Goal: Information Seeking & Learning: Learn about a topic

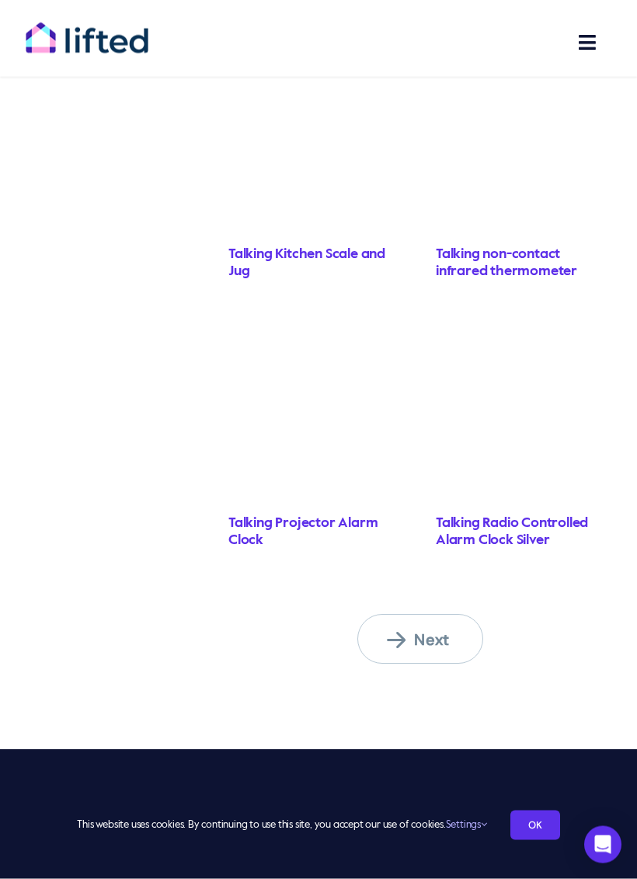
scroll to position [1664, 0]
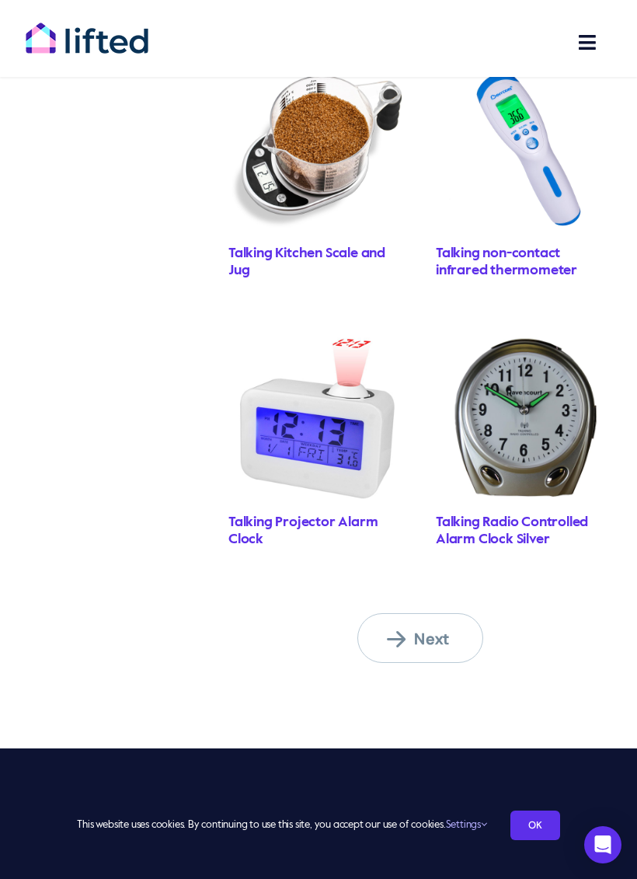
click at [420, 629] on span "Next" at bounding box center [429, 639] width 85 height 20
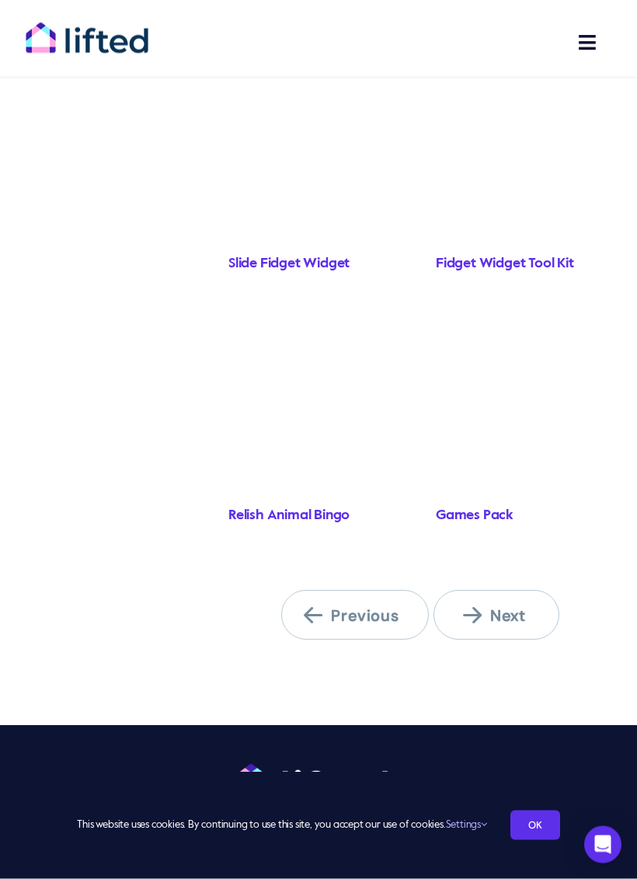
scroll to position [1648, 0]
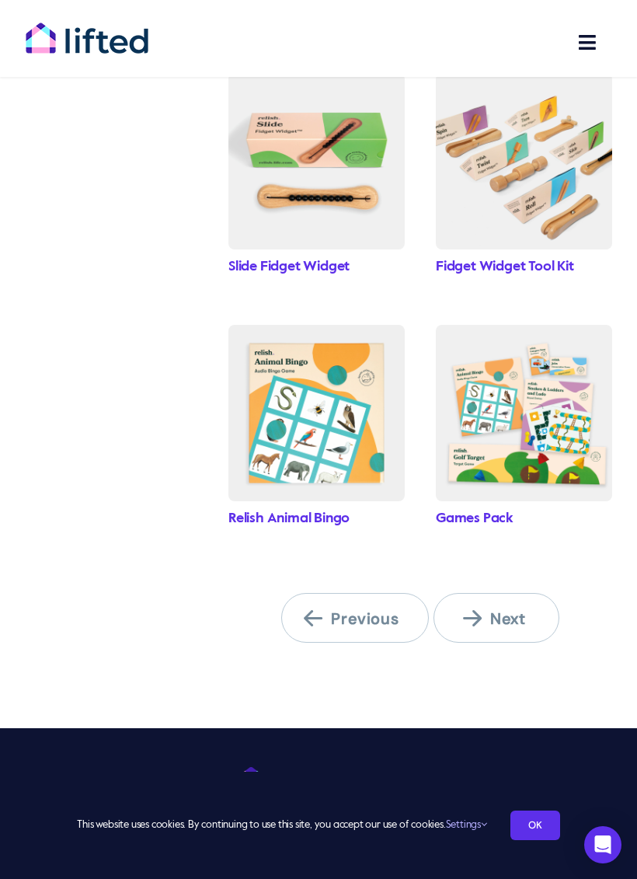
click at [525, 434] on img "games_bundle" at bounding box center [524, 413] width 176 height 176
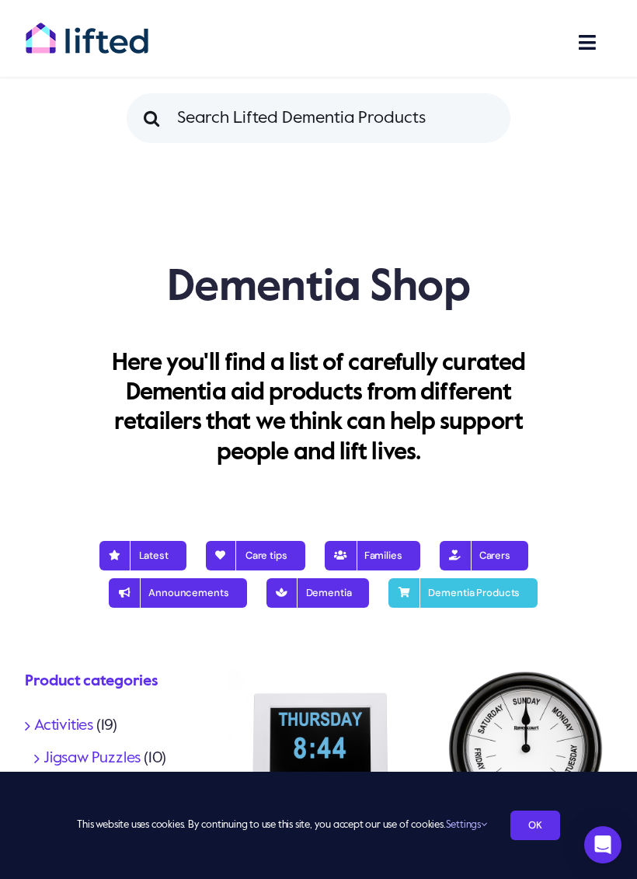
scroll to position [1649, 0]
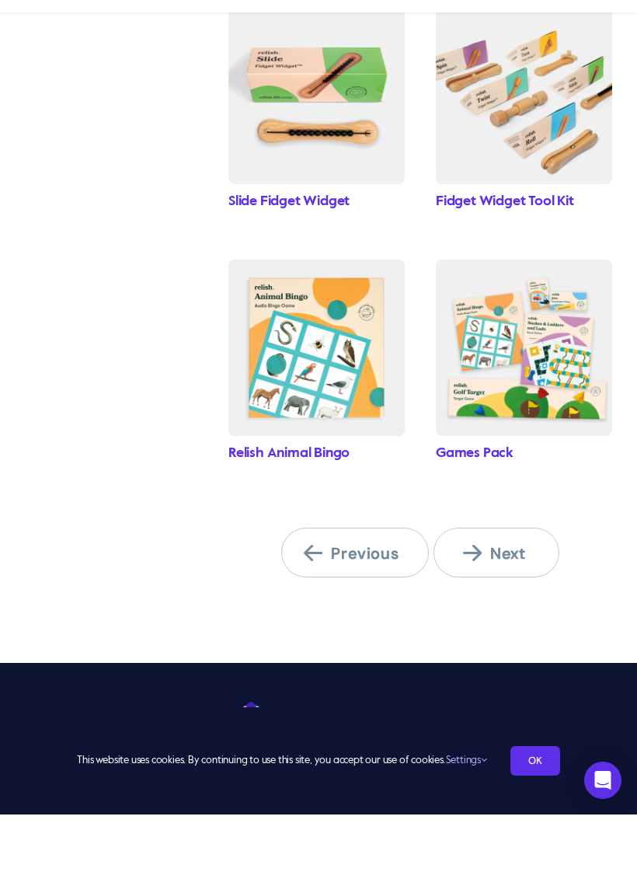
click at [505, 608] on span "Next" at bounding box center [505, 618] width 85 height 20
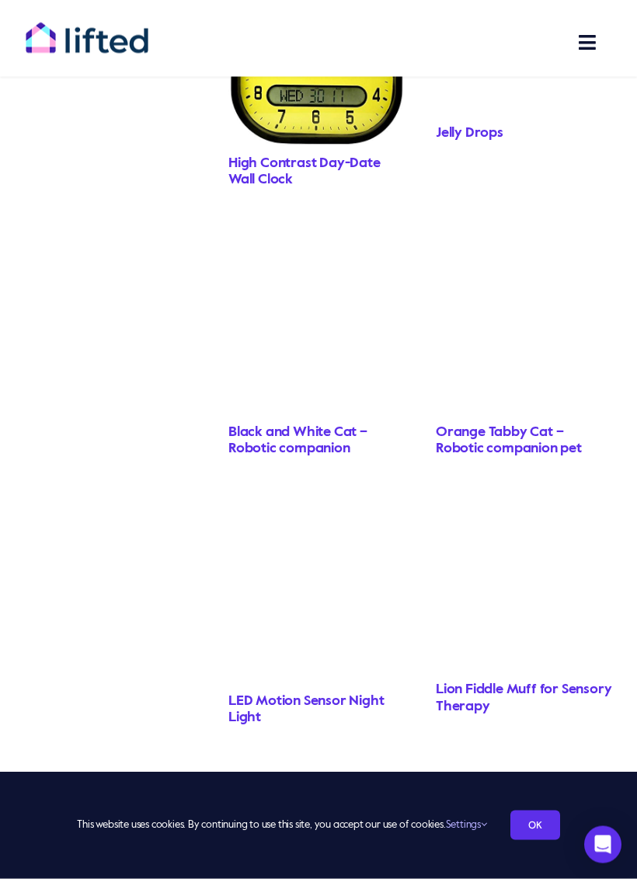
scroll to position [1569, 0]
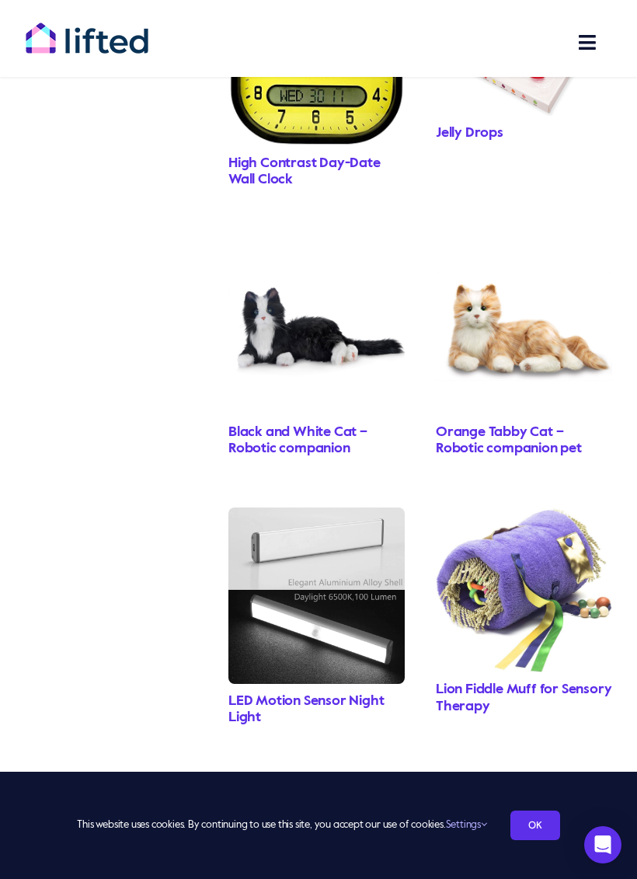
click at [345, 626] on img "Moston 3 Pack Upgraded USB Rechargeable 10 LED Magnetic Motion Sensor Night Lig…" at bounding box center [317, 596] width 176 height 176
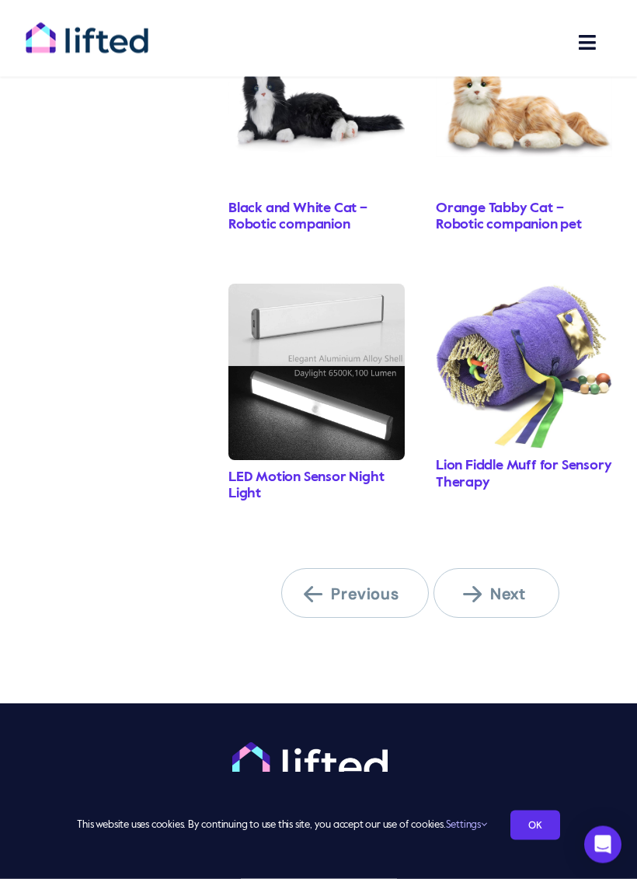
scroll to position [1793, 0]
click at [509, 596] on span "Next" at bounding box center [505, 594] width 85 height 20
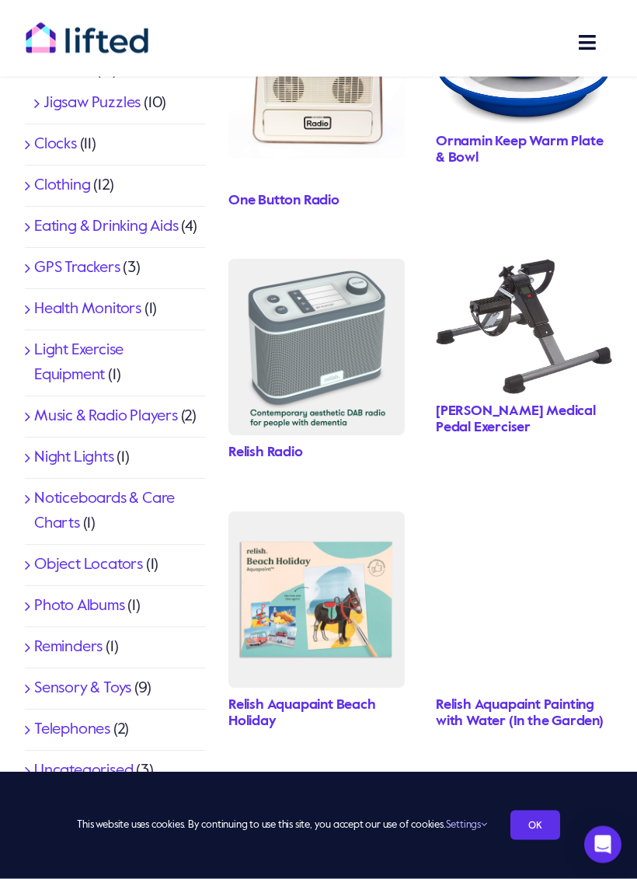
scroll to position [630, 0]
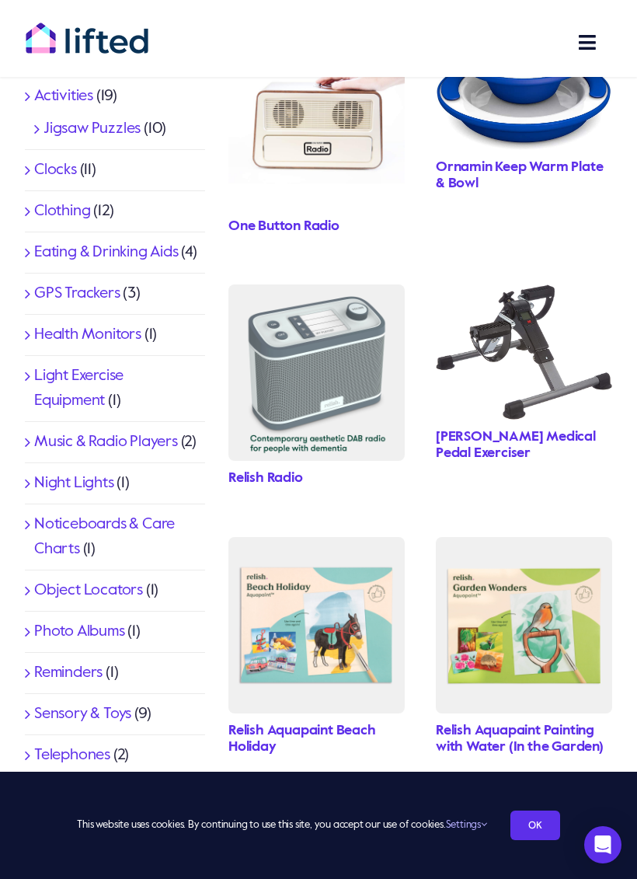
click at [546, 358] on img "NRS Healthcare Pedal Exerciser with Digital Display" at bounding box center [524, 351] width 176 height 134
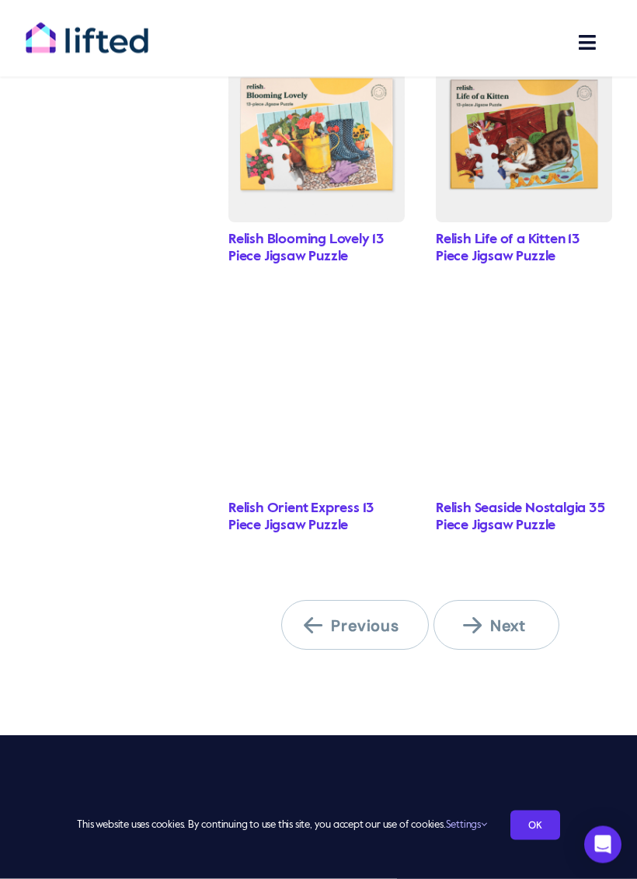
scroll to position [1659, 0]
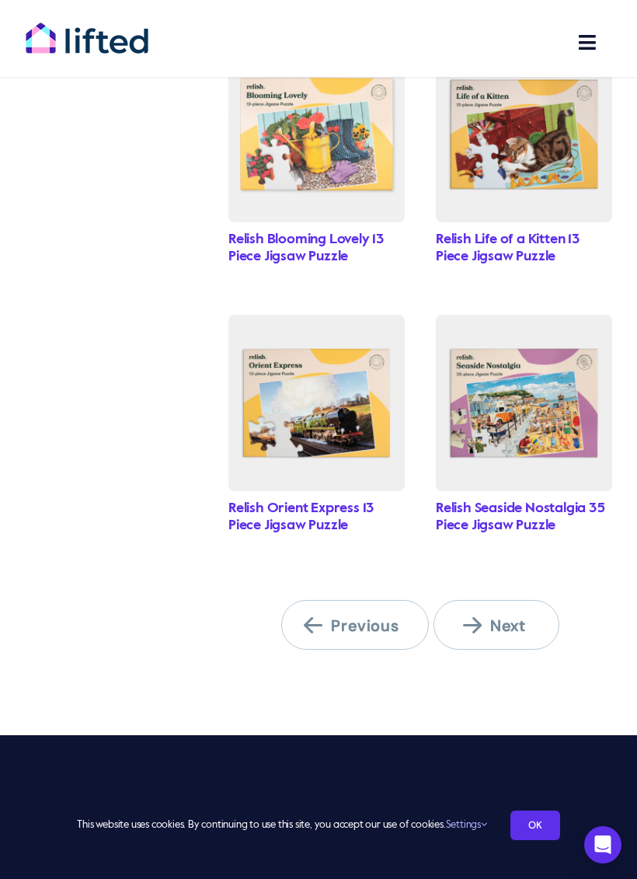
click at [504, 619] on span "Next" at bounding box center [505, 626] width 85 height 20
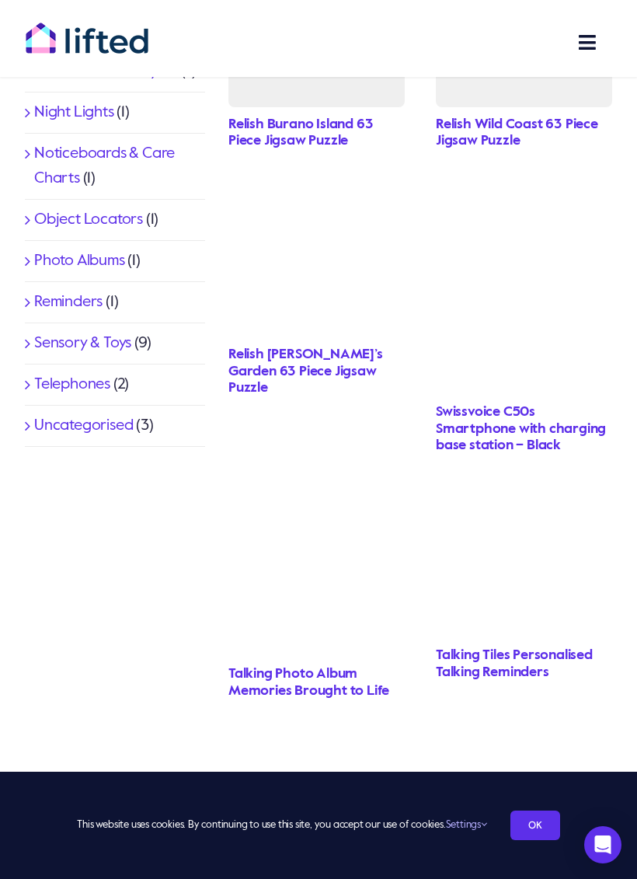
scroll to position [999, 0]
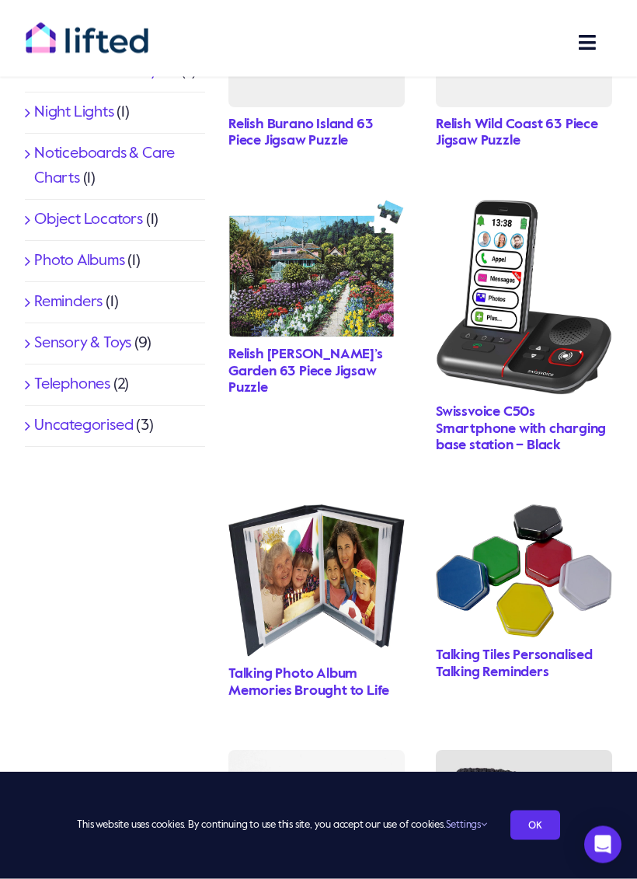
click at [549, 354] on img "Swissvoice C50s Smartphone with charging base station" at bounding box center [524, 298] width 176 height 195
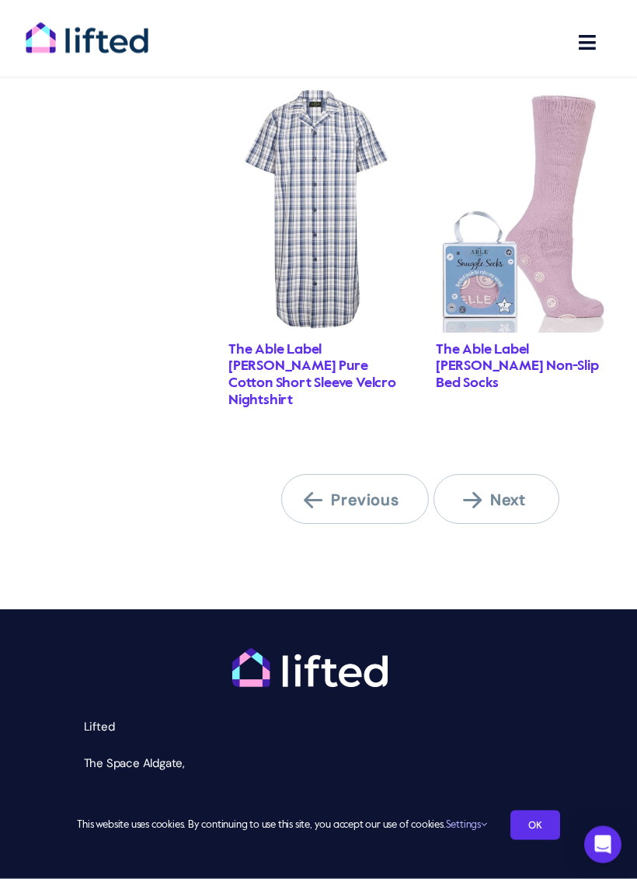
scroll to position [2030, 0]
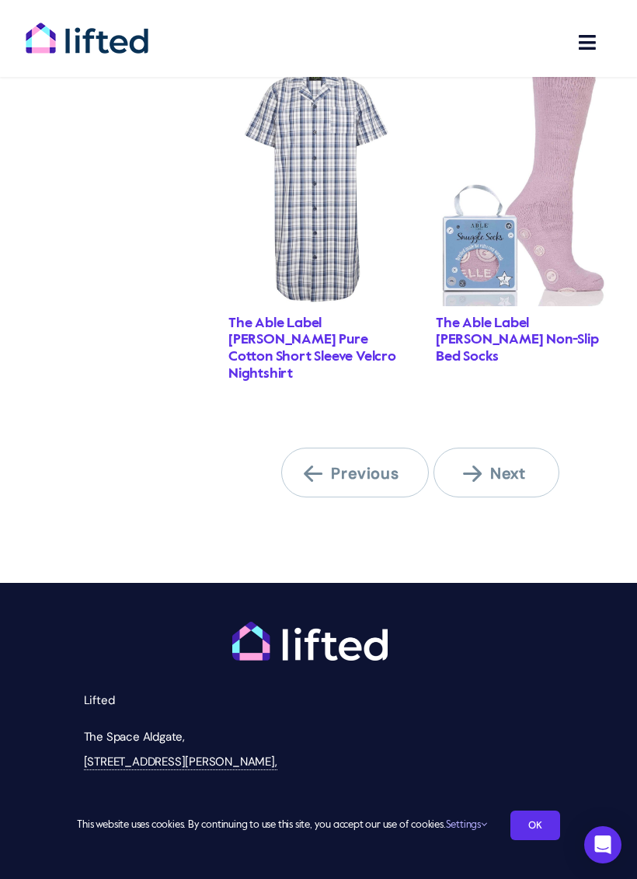
click at [514, 463] on span "Next" at bounding box center [505, 473] width 85 height 20
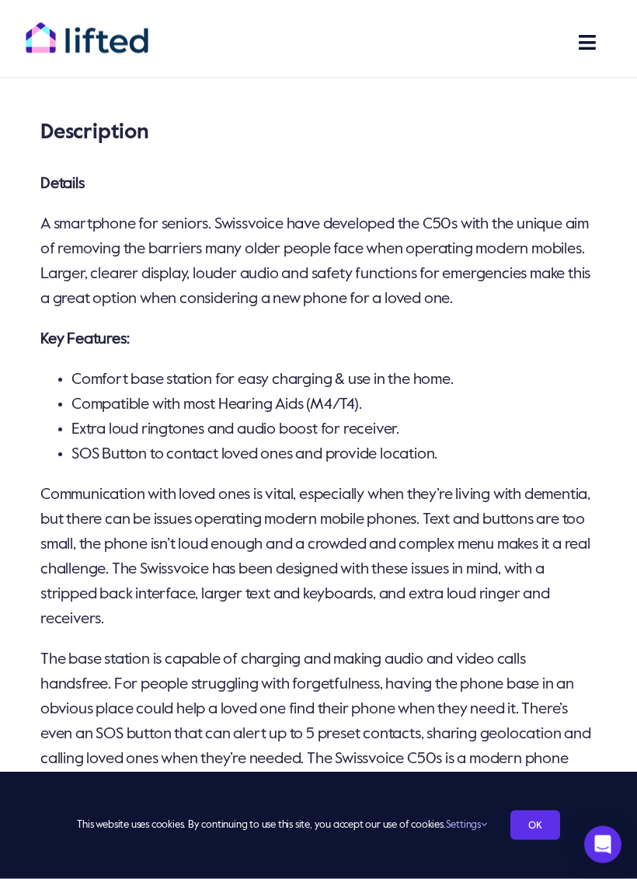
scroll to position [434, 0]
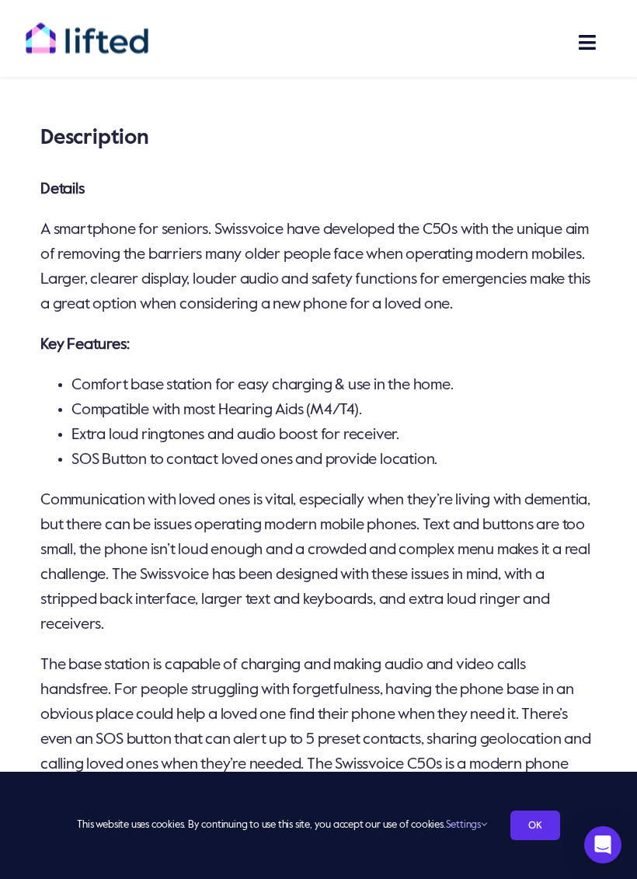
click at [552, 576] on p "Communication with loved ones is vital, especially when they’re living with dem…" at bounding box center [318, 562] width 556 height 149
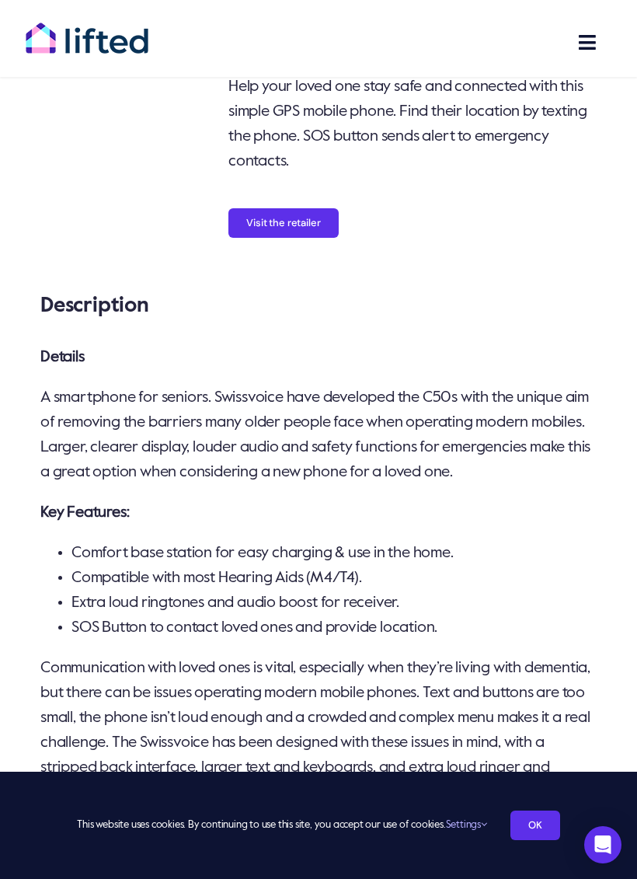
scroll to position [243, 0]
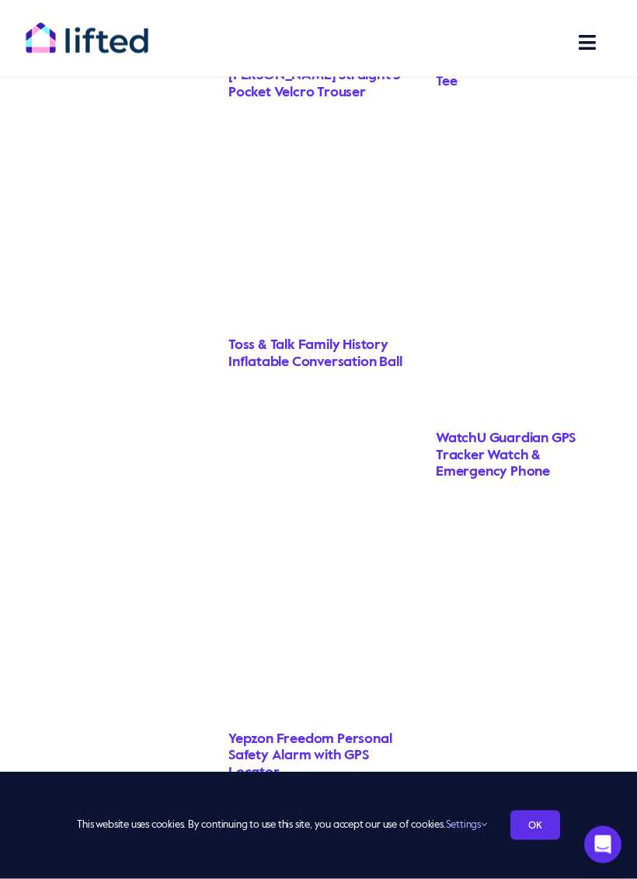
scroll to position [1986, 0]
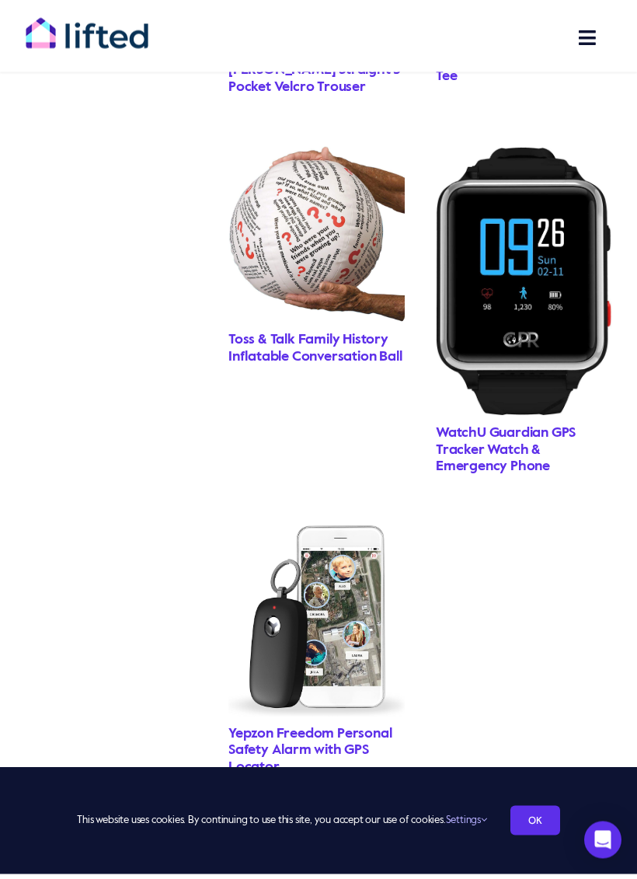
click at [532, 248] on img "CPR Guardian II Personal Alarm with Emergency Assist Button" at bounding box center [524, 287] width 176 height 270
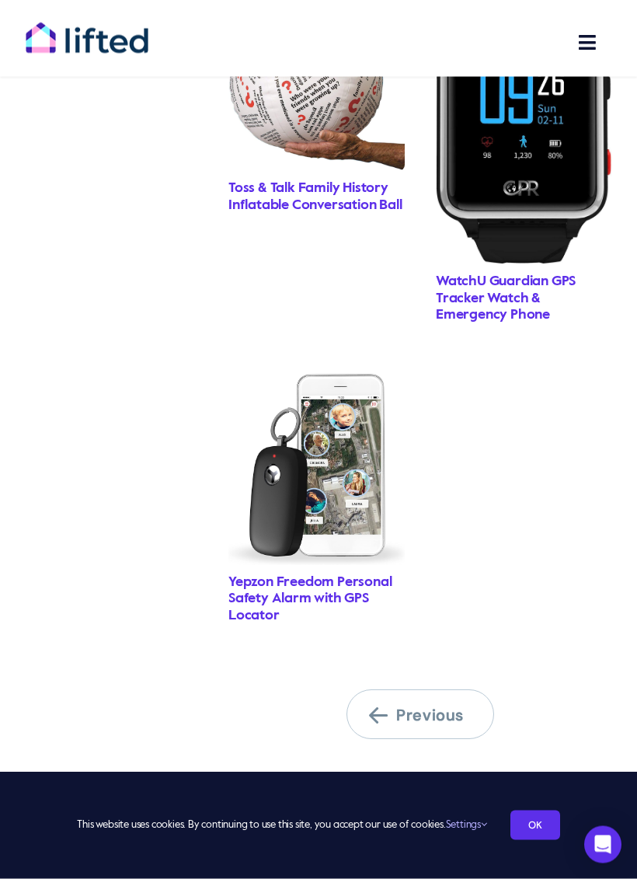
scroll to position [2143, 0]
click at [360, 450] on img "Yepzon Freedom GPS tracker with SOS button for Elderly" at bounding box center [317, 469] width 176 height 191
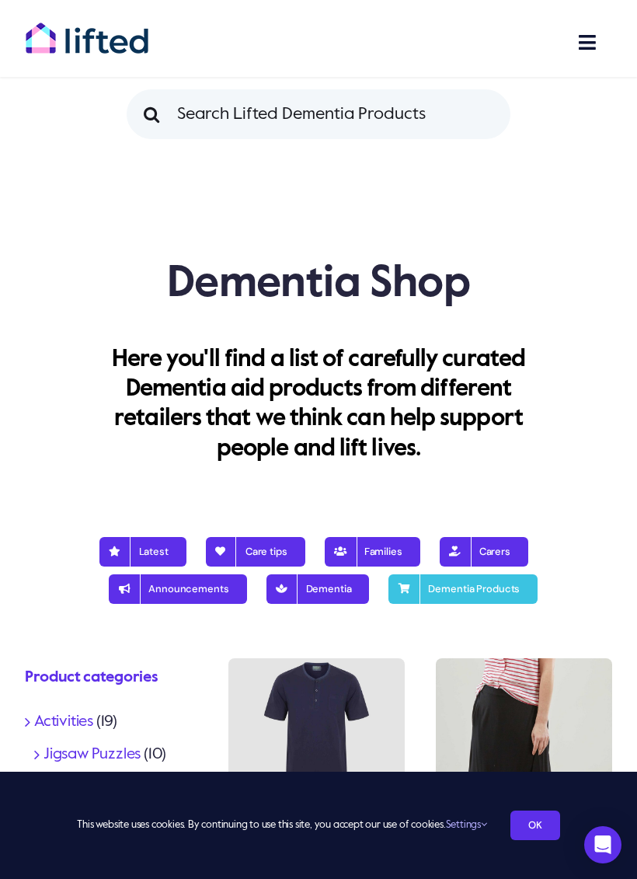
scroll to position [0, 0]
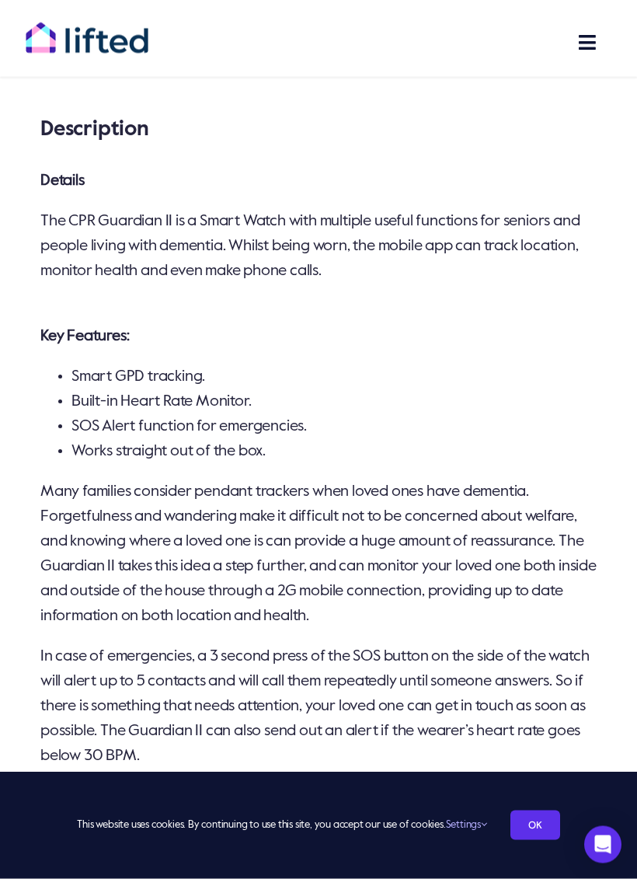
scroll to position [468, 0]
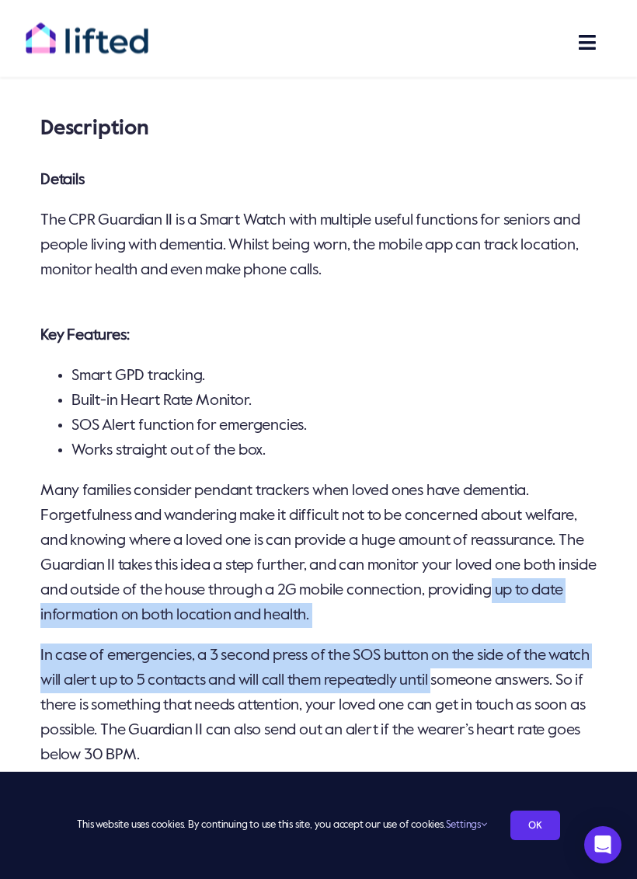
click at [539, 410] on li "Built-in Heart Rate Monitor." at bounding box center [334, 401] width 525 height 25
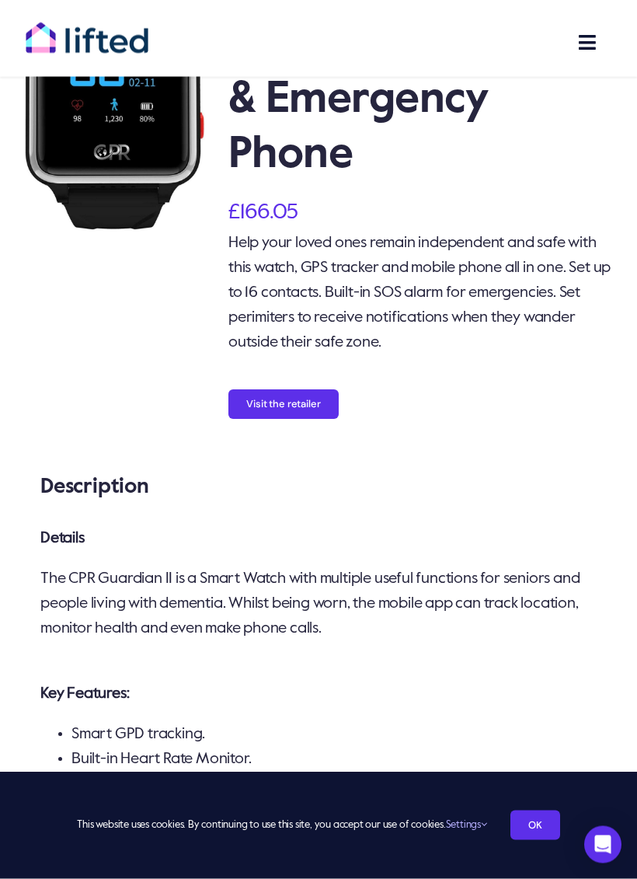
scroll to position [0, 0]
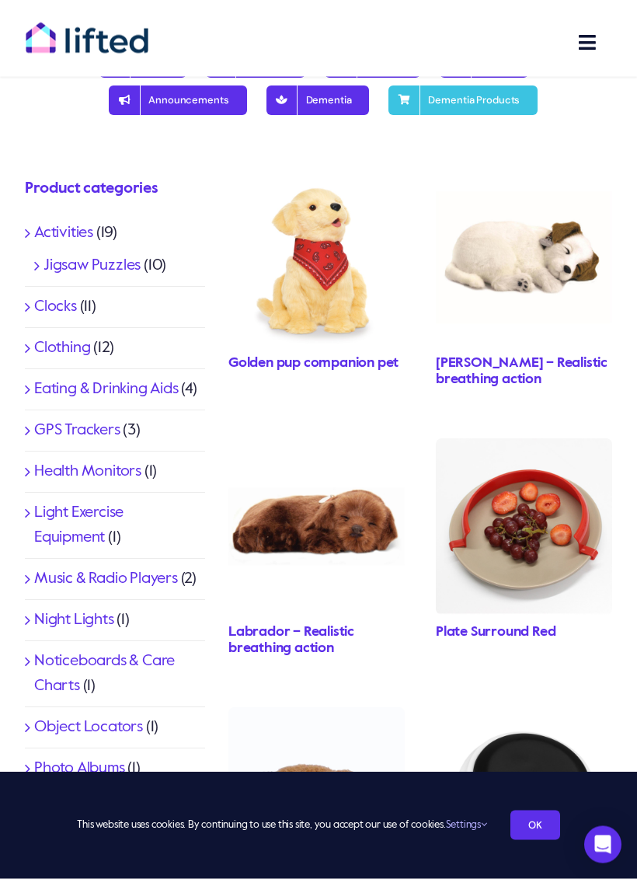
scroll to position [493, 0]
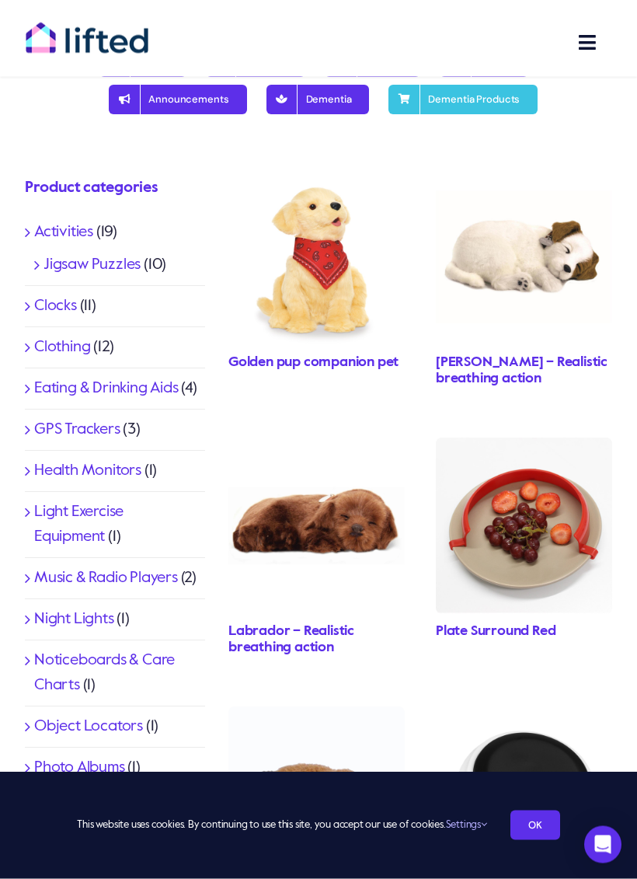
click at [69, 304] on link "Clocks" at bounding box center [55, 307] width 43 height 16
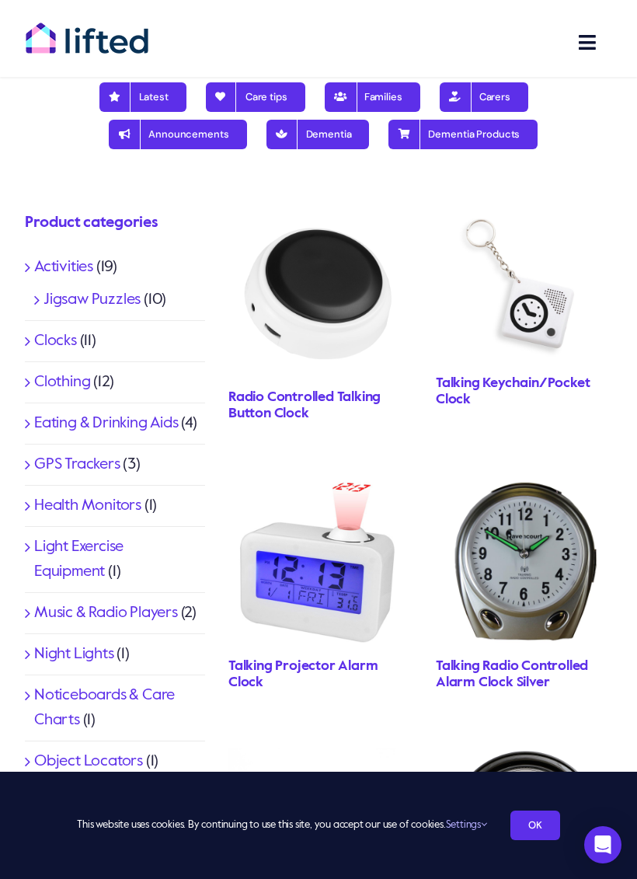
scroll to position [458, 0]
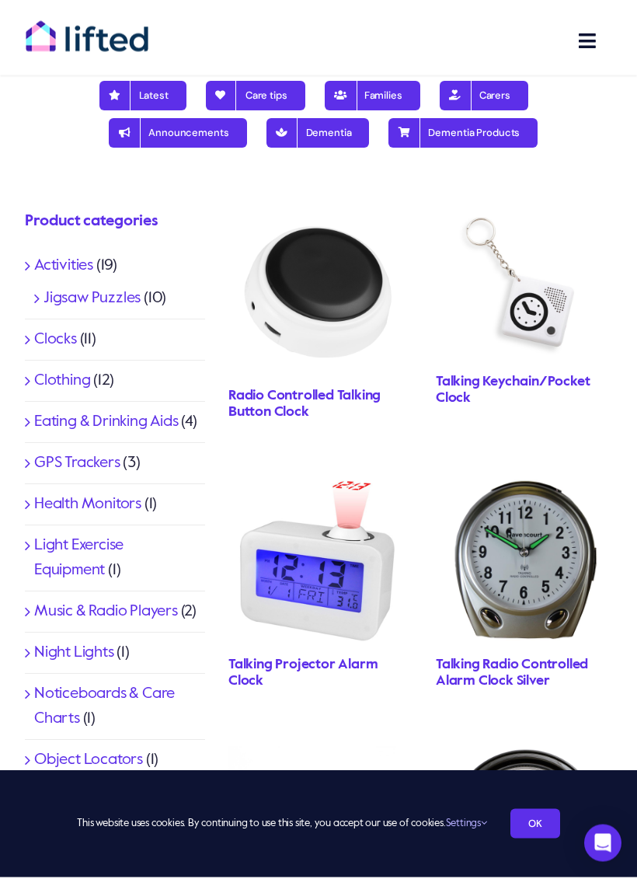
click at [541, 311] on img "BootsTDC001front_1152x1056" at bounding box center [524, 285] width 176 height 162
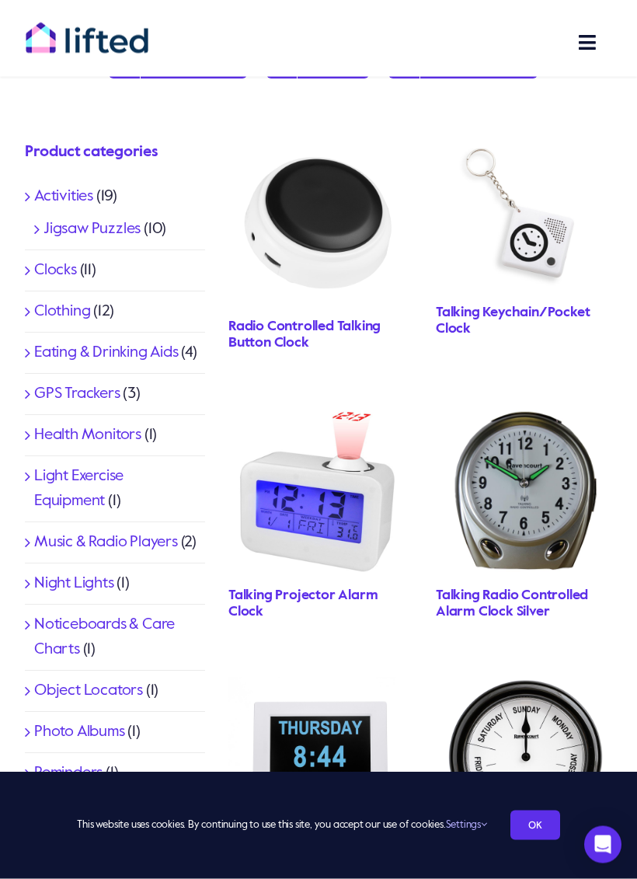
scroll to position [529, 0]
click at [540, 494] on img "RAV76SLV_1_1000x1000" at bounding box center [524, 490] width 176 height 176
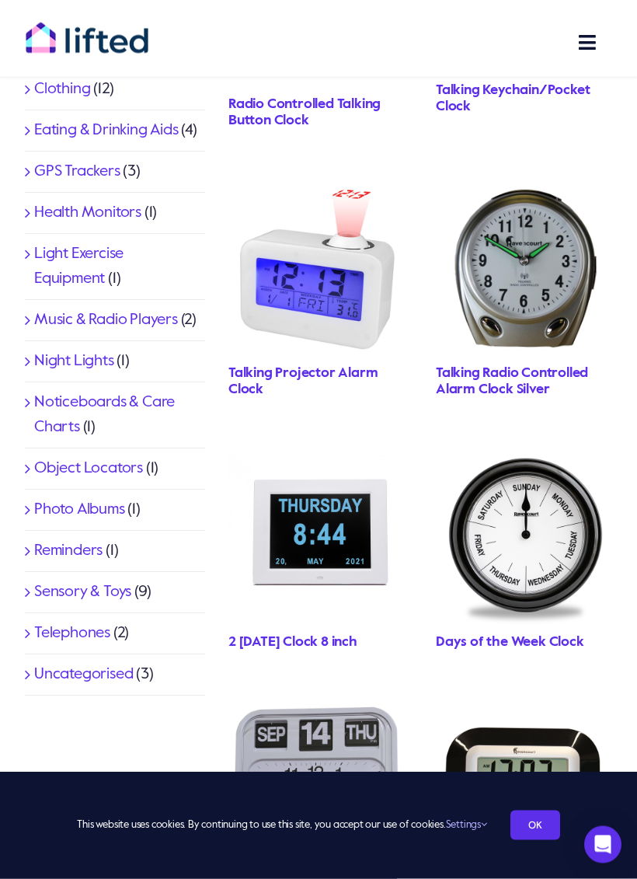
scroll to position [752, 0]
click at [331, 536] on img "TDC0021Storyandsons_1152x1152" at bounding box center [317, 536] width 176 height 176
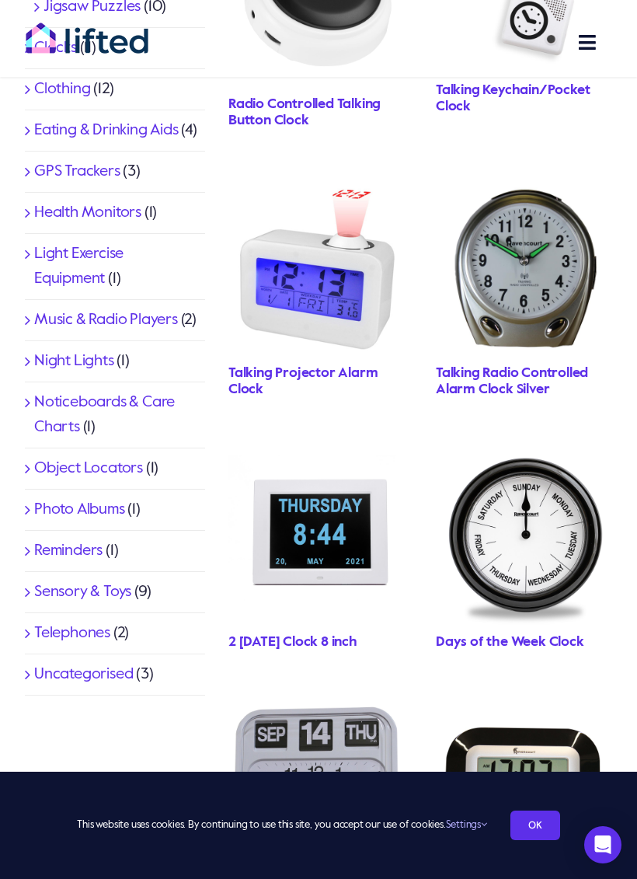
scroll to position [753, 0]
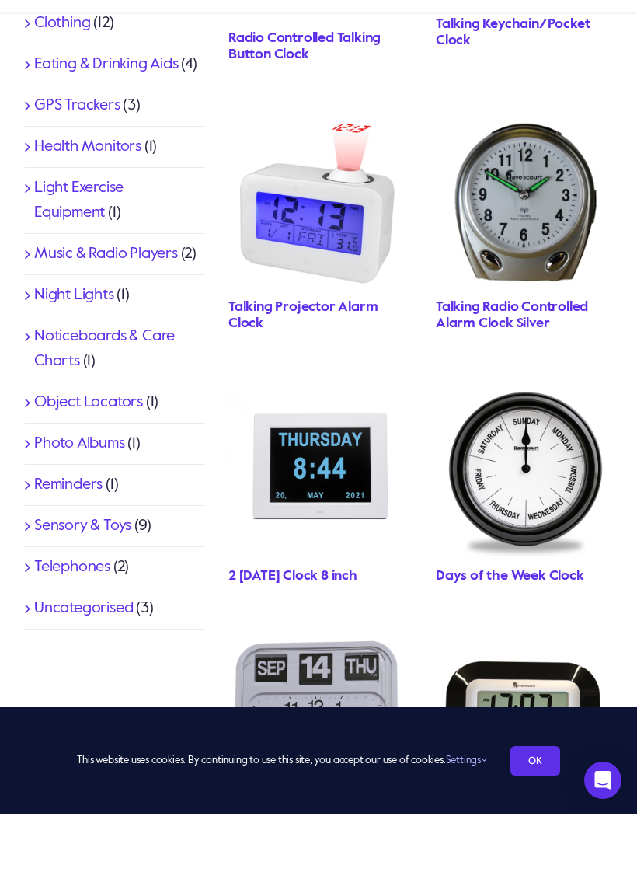
click at [132, 311] on link "Music & Radio Players" at bounding box center [106, 319] width 144 height 16
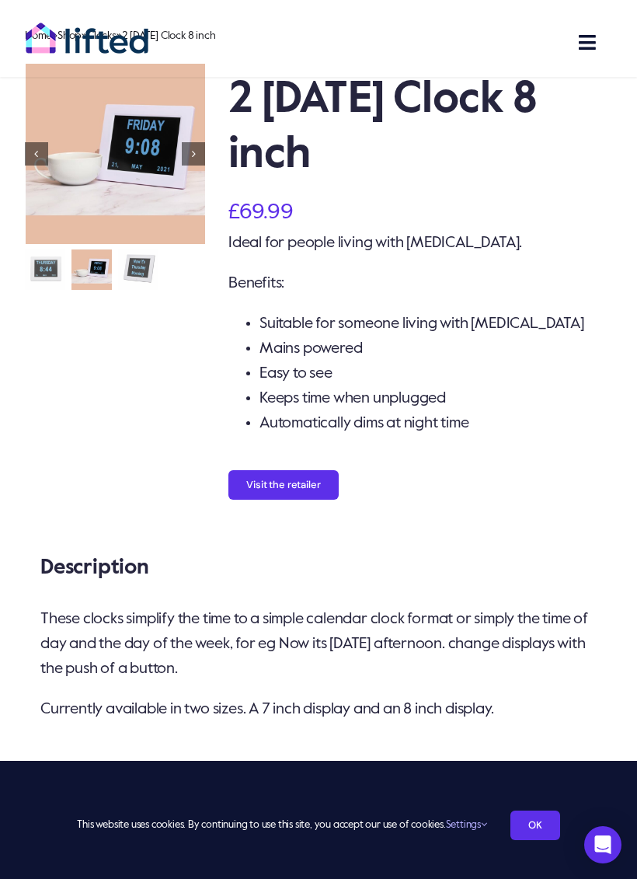
click at [303, 488] on button "Visit the retailer" at bounding box center [284, 485] width 110 height 30
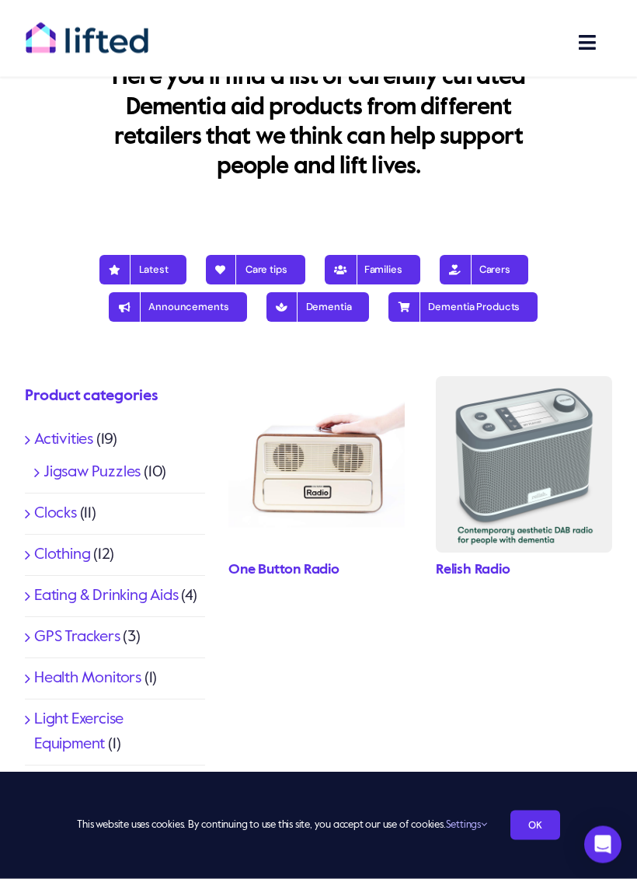
scroll to position [363, 0]
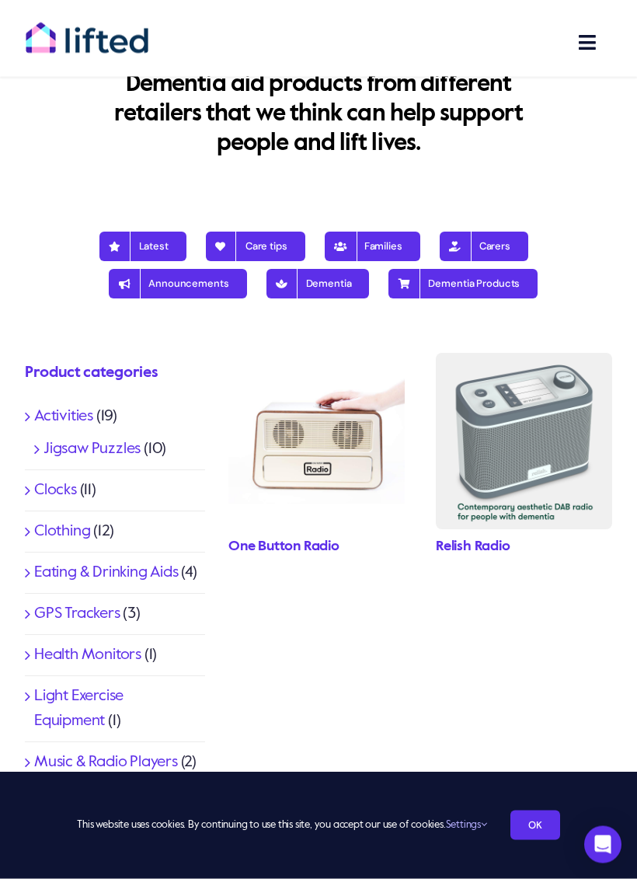
click at [548, 433] on img "Radio" at bounding box center [524, 442] width 176 height 176
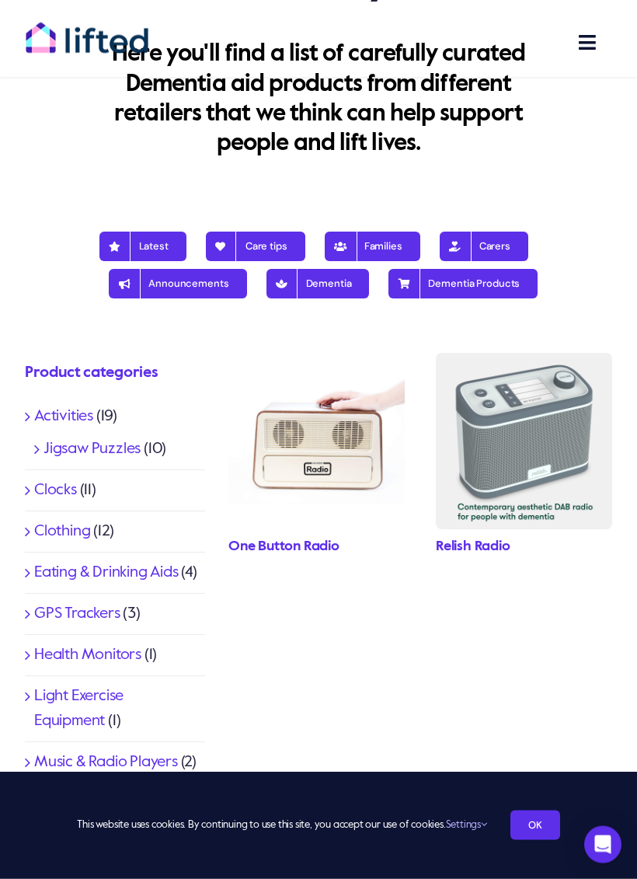
scroll to position [365, 0]
